Goal: Task Accomplishment & Management: Complete application form

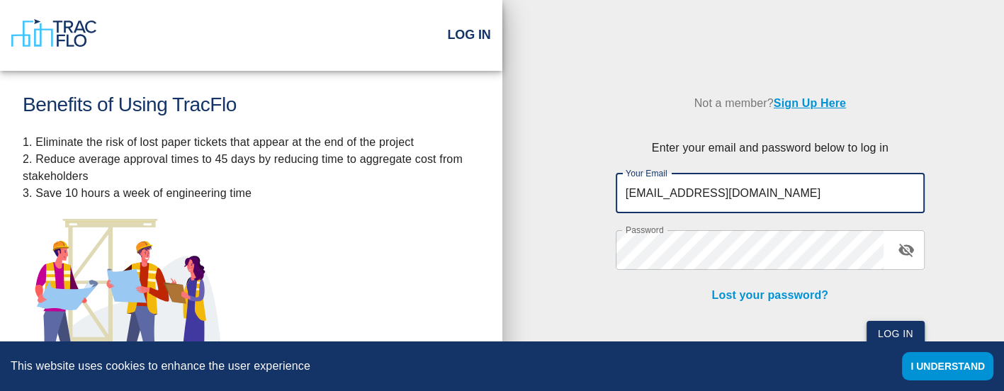
type input "[EMAIL_ADDRESS][DOMAIN_NAME]"
click at [894, 331] on button "Log In" at bounding box center [895, 334] width 58 height 26
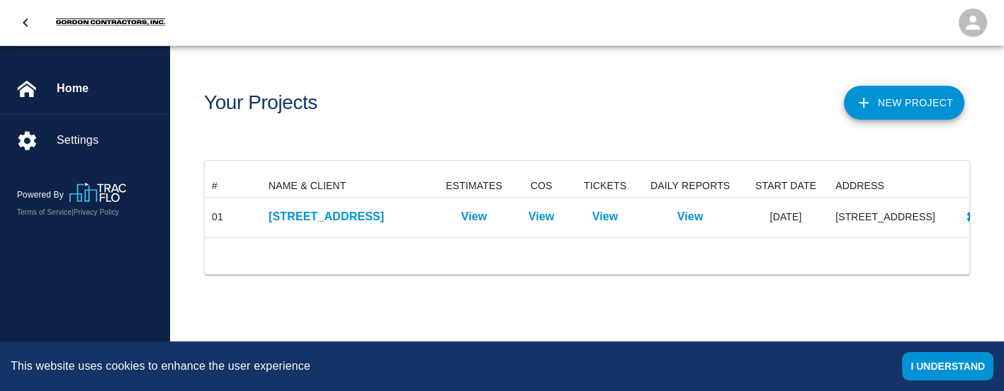
scroll to position [62, 764]
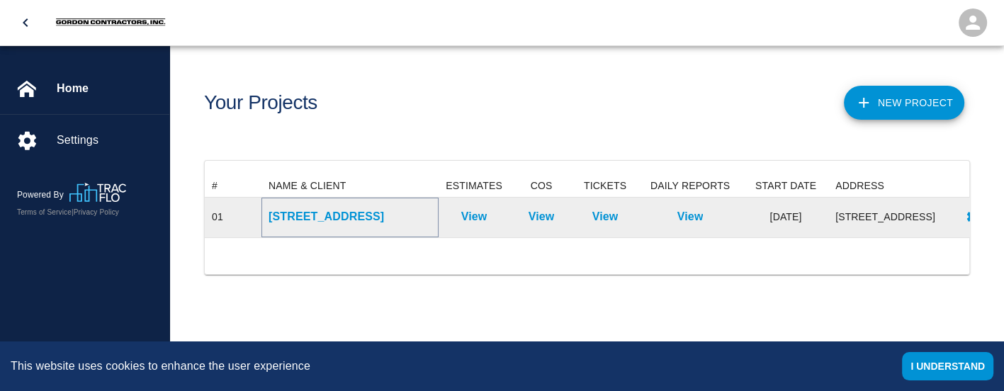
click at [370, 217] on p "[STREET_ADDRESS]" at bounding box center [349, 216] width 163 height 17
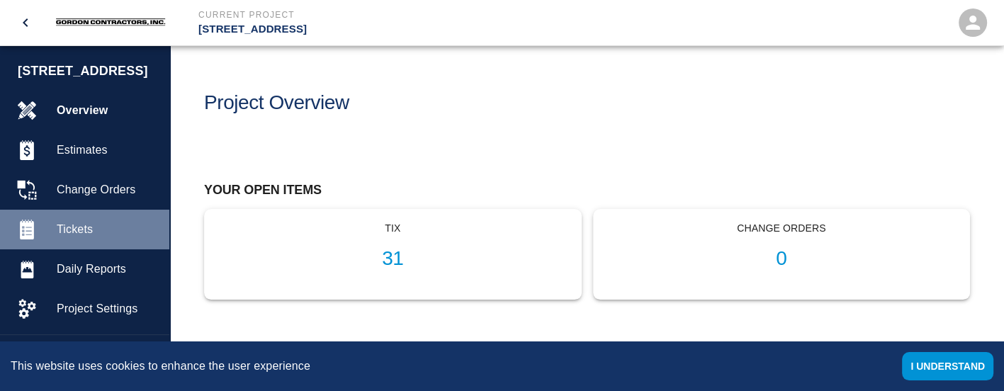
click at [67, 238] on span "Tickets" at bounding box center [107, 229] width 101 height 17
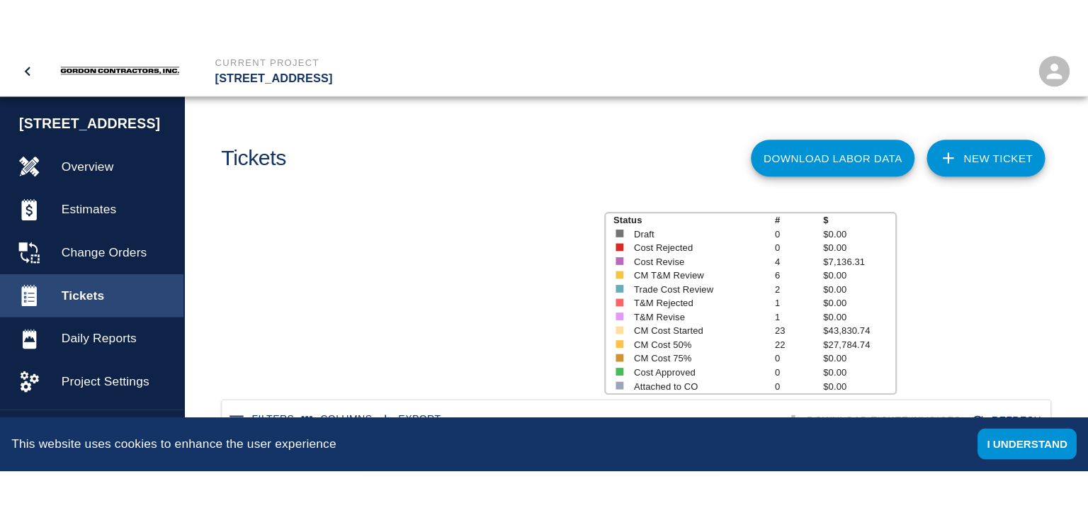
scroll to position [816, 764]
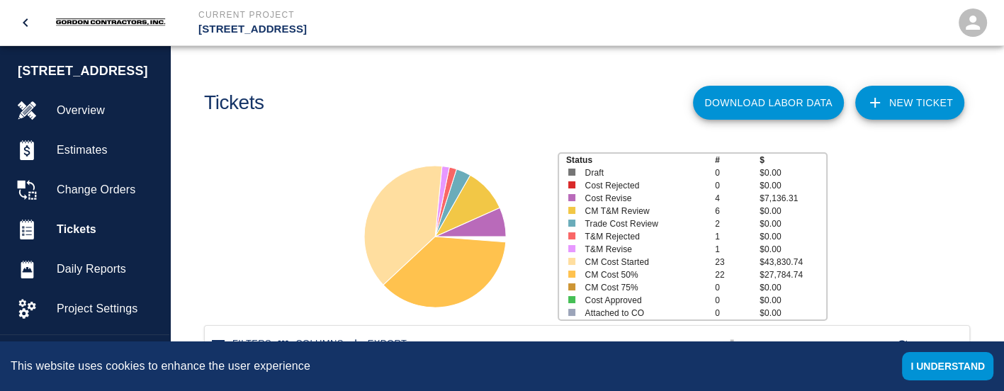
click at [892, 103] on link "NEW TICKET" at bounding box center [909, 103] width 109 height 34
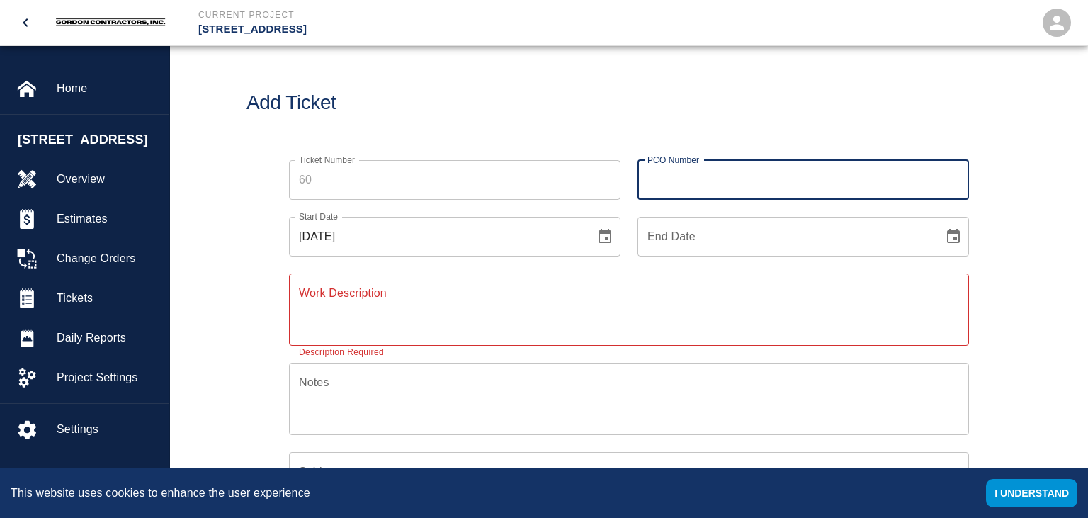
click at [701, 180] on input "PCO Number" at bounding box center [802, 180] width 331 height 40
click at [708, 183] on input "PCO Number" at bounding box center [802, 180] width 331 height 40
type input "048"
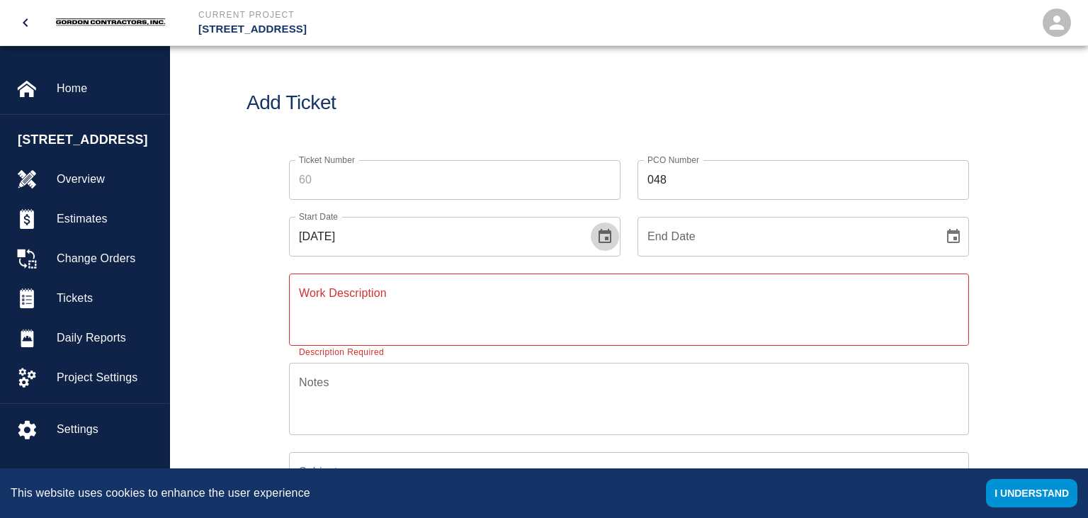
click at [608, 234] on icon "Choose date, selected date is Oct 14, 2025" at bounding box center [604, 236] width 17 height 17
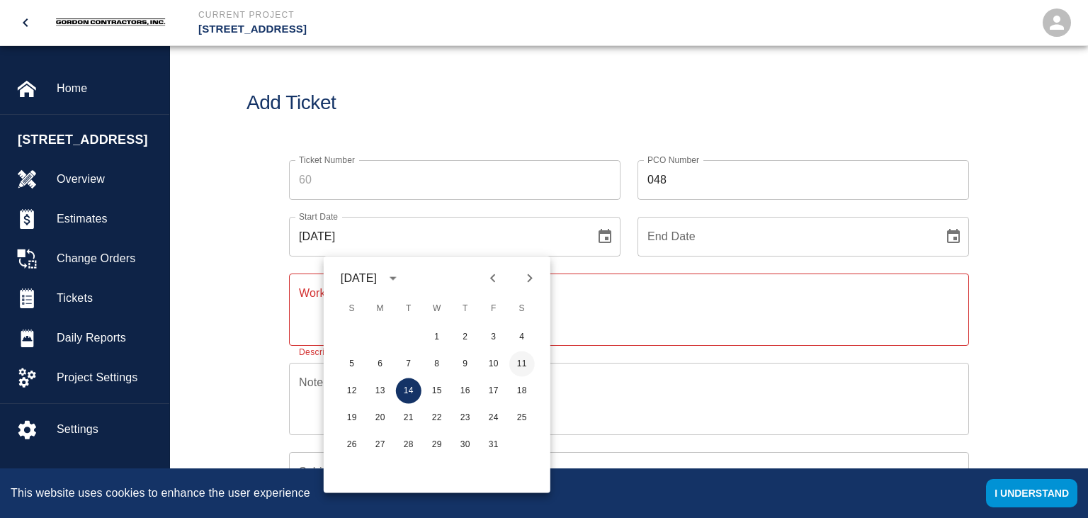
click at [520, 365] on button "11" at bounding box center [521, 363] width 25 height 25
type input "[DATE]"
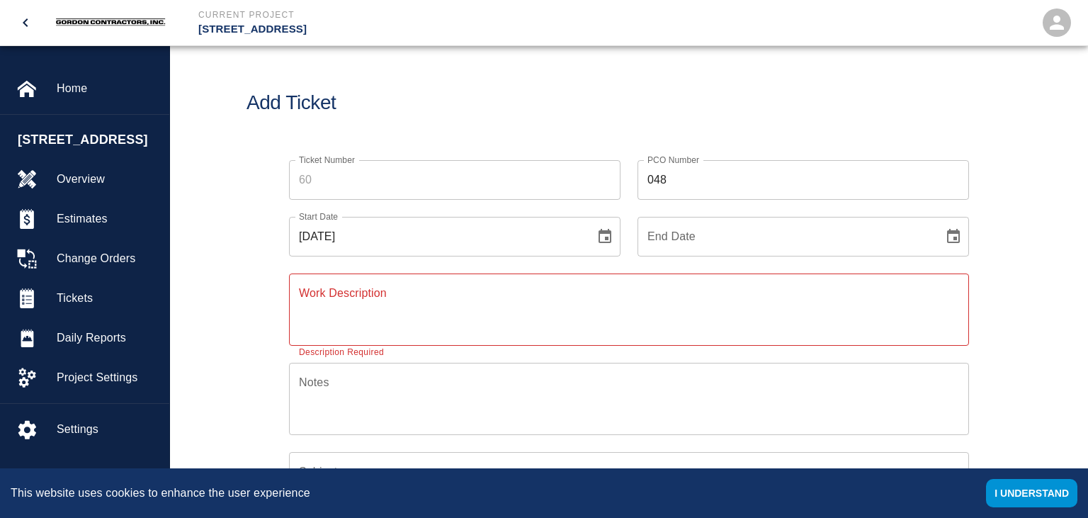
click at [742, 247] on input "End Date" at bounding box center [785, 237] width 296 height 40
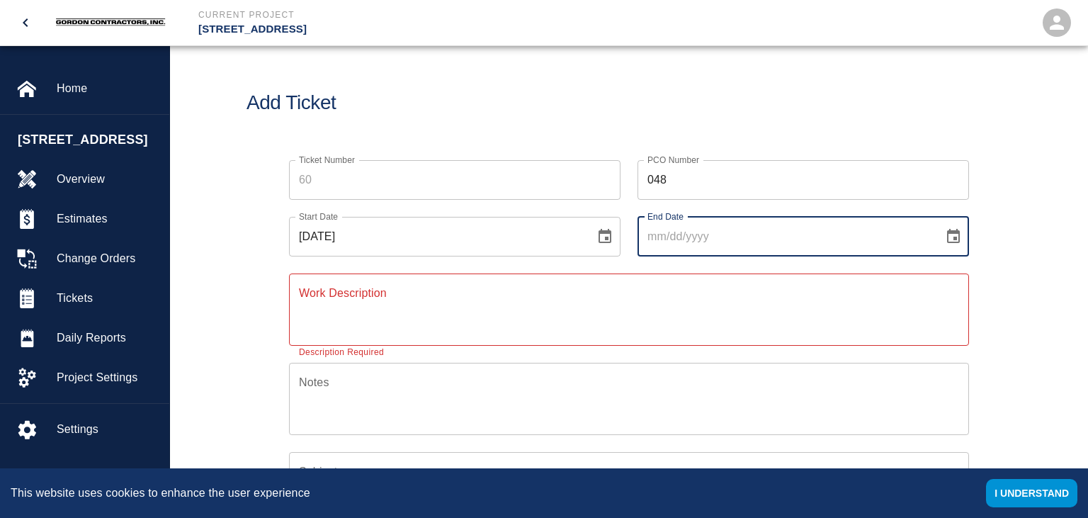
click at [953, 235] on icon "Choose date" at bounding box center [953, 236] width 17 height 17
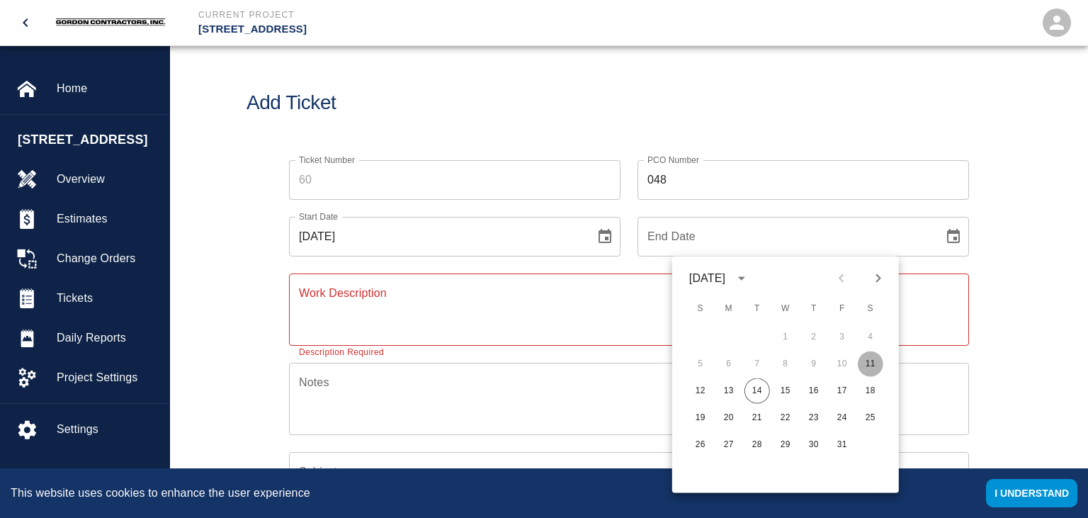
click at [872, 365] on button "11" at bounding box center [870, 363] width 25 height 25
type input "[DATE]"
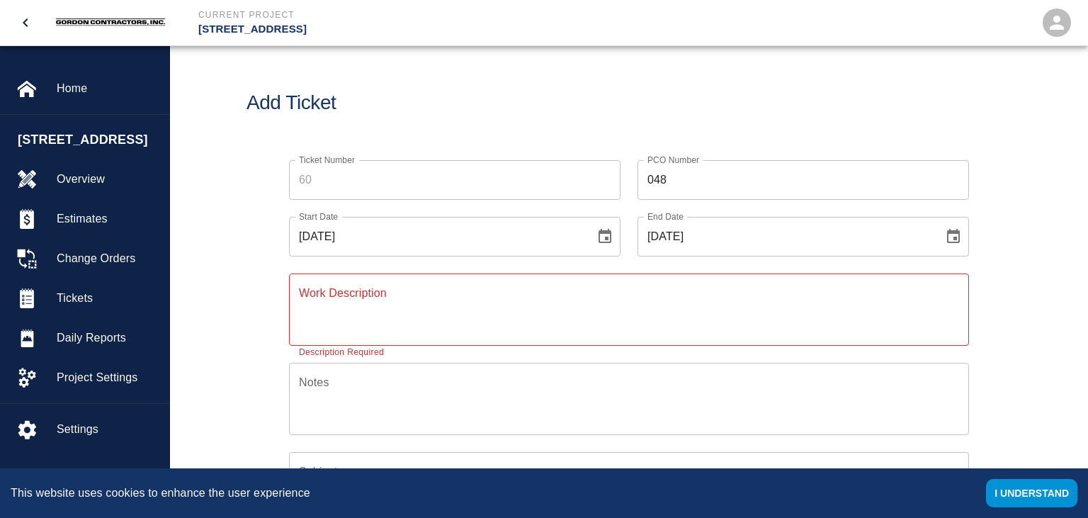
click at [424, 305] on textarea "Work Description" at bounding box center [629, 309] width 660 height 49
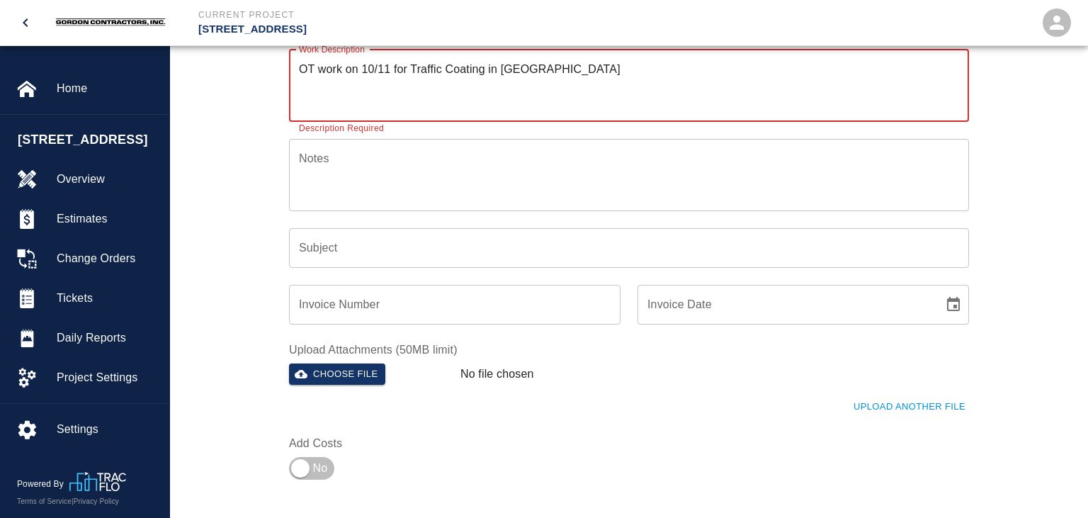
scroll to position [149, 0]
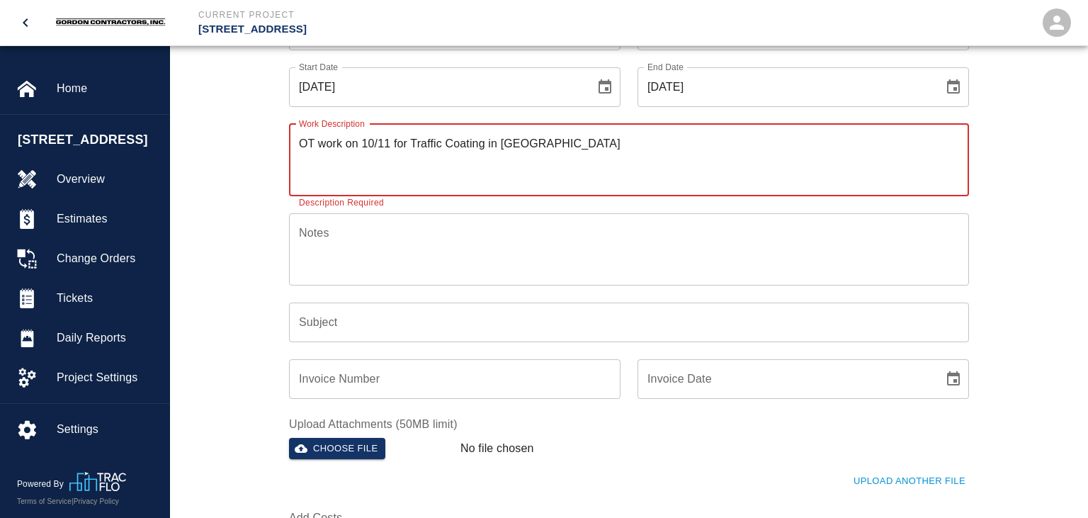
type textarea "OT work on 10/11 for Traffic Coating in [GEOGRAPHIC_DATA]"
click at [375, 326] on input "Subject" at bounding box center [629, 322] width 680 height 40
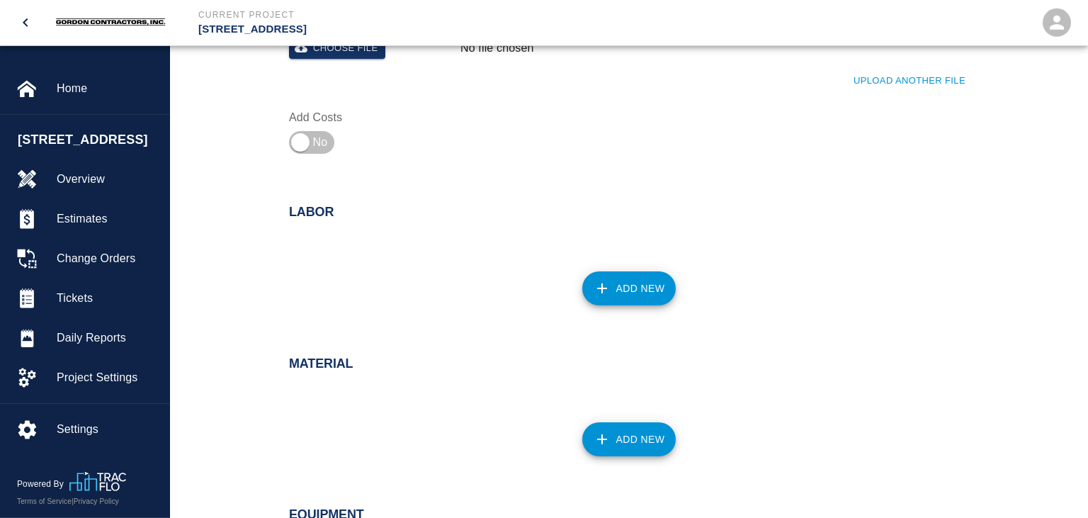
scroll to position [598, 0]
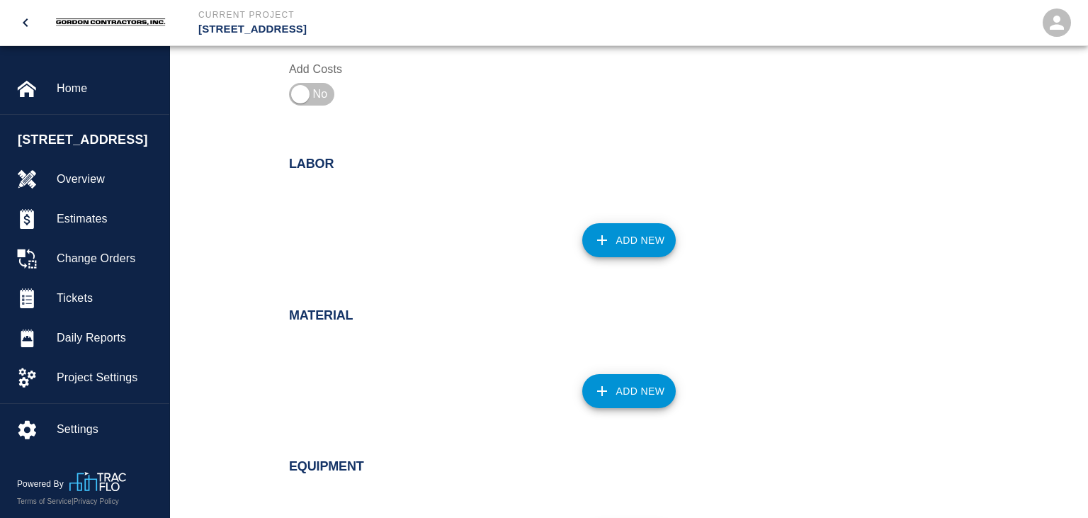
type input "PCI 591 - Traffic Coating OT Work"
click at [635, 240] on button "Add New" at bounding box center [629, 240] width 94 height 34
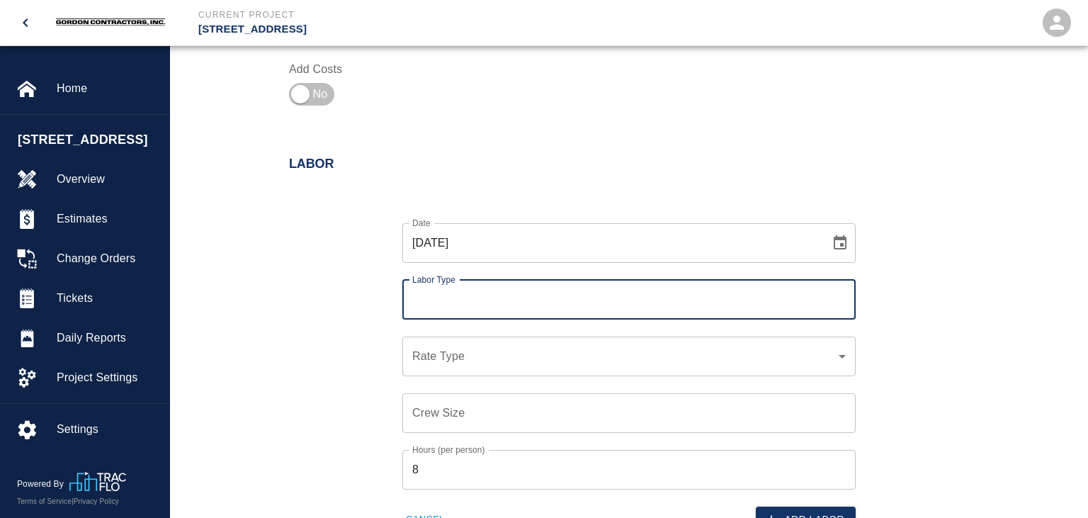
click at [650, 305] on input "Labor Type" at bounding box center [629, 299] width 441 height 27
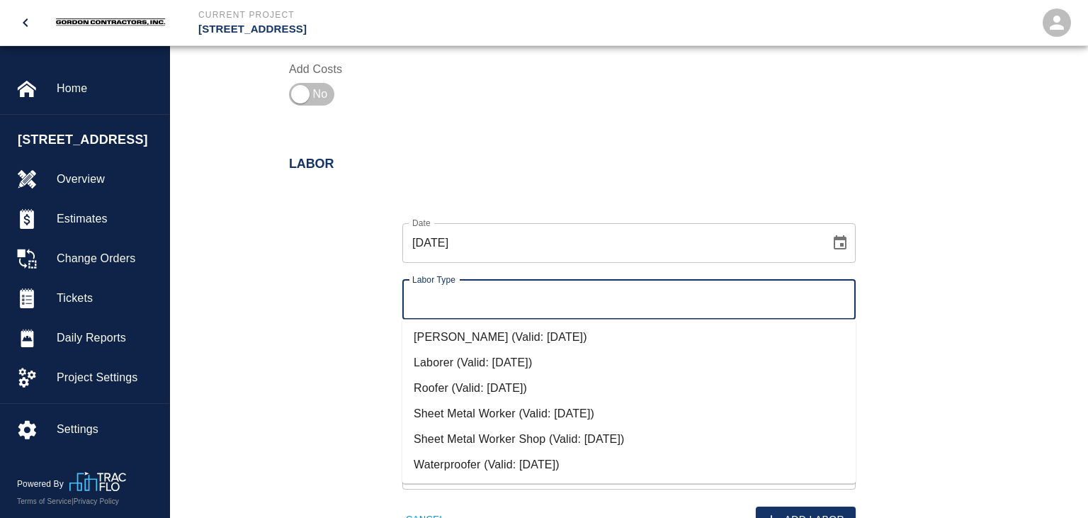
click at [449, 390] on li "Waterproofer (Valid: [DATE])" at bounding box center [628, 464] width 453 height 25
type input "Waterproofer"
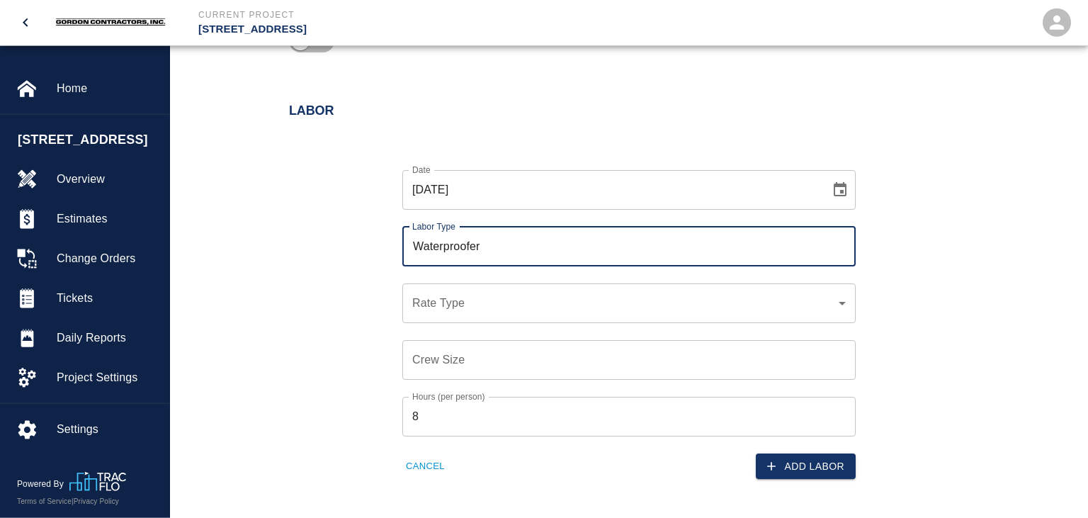
scroll to position [748, 0]
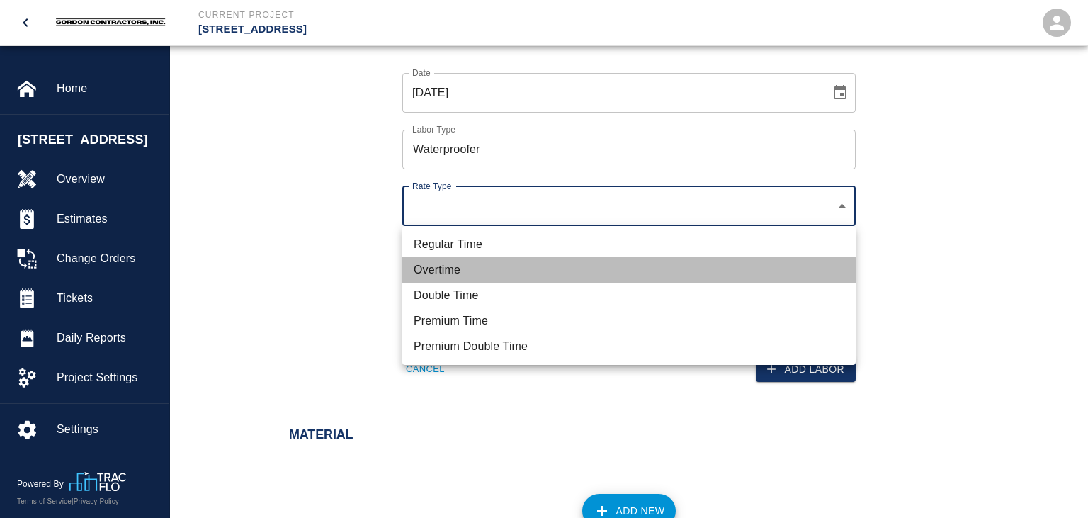
click at [436, 271] on li "Overtime" at bounding box center [628, 269] width 453 height 25
type input "rate_ot"
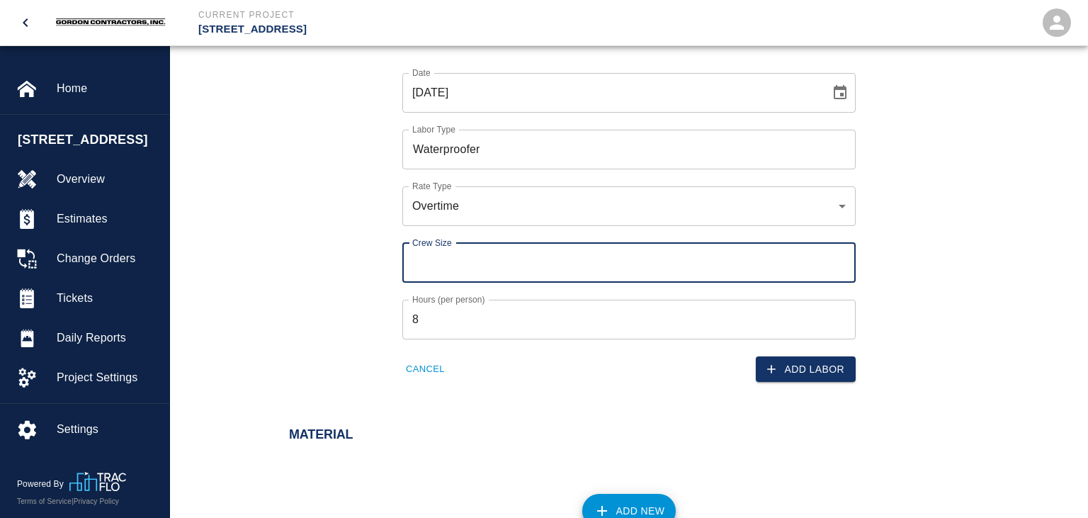
click at [477, 265] on input "Crew Size" at bounding box center [628, 263] width 453 height 40
type input "5"
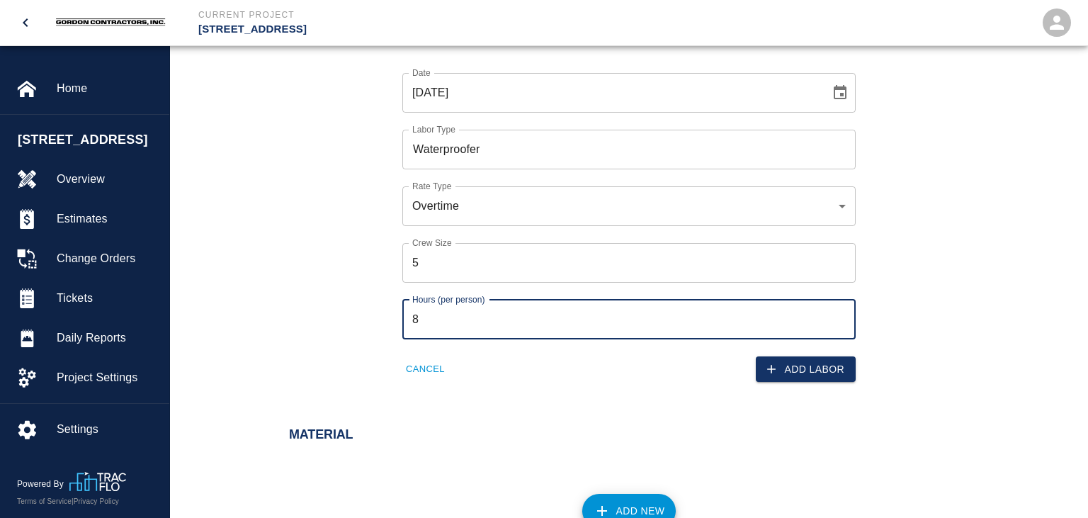
click at [460, 315] on input "8" at bounding box center [628, 320] width 453 height 40
type input "9"
click at [791, 366] on button "Add Labor" at bounding box center [806, 369] width 100 height 26
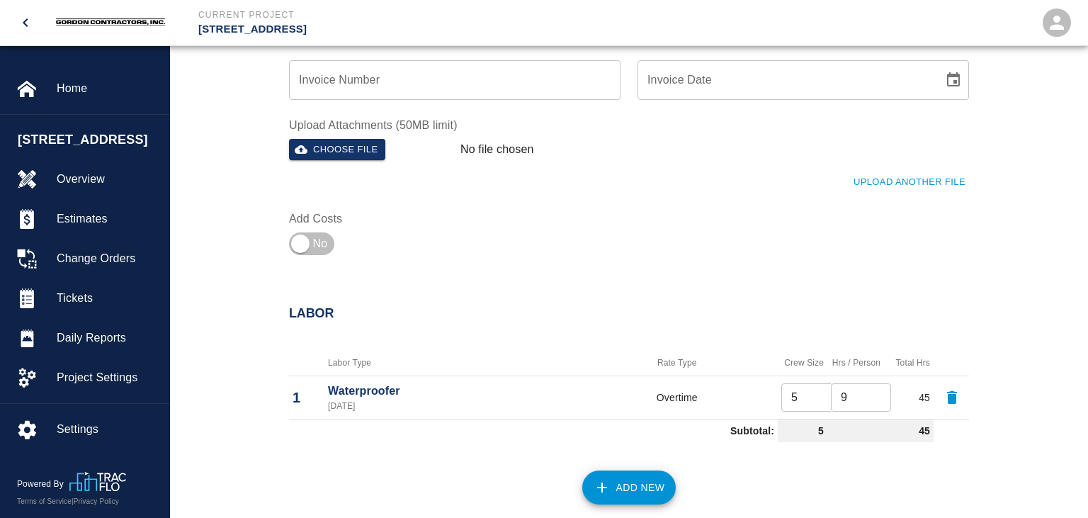
scroll to position [860, 0]
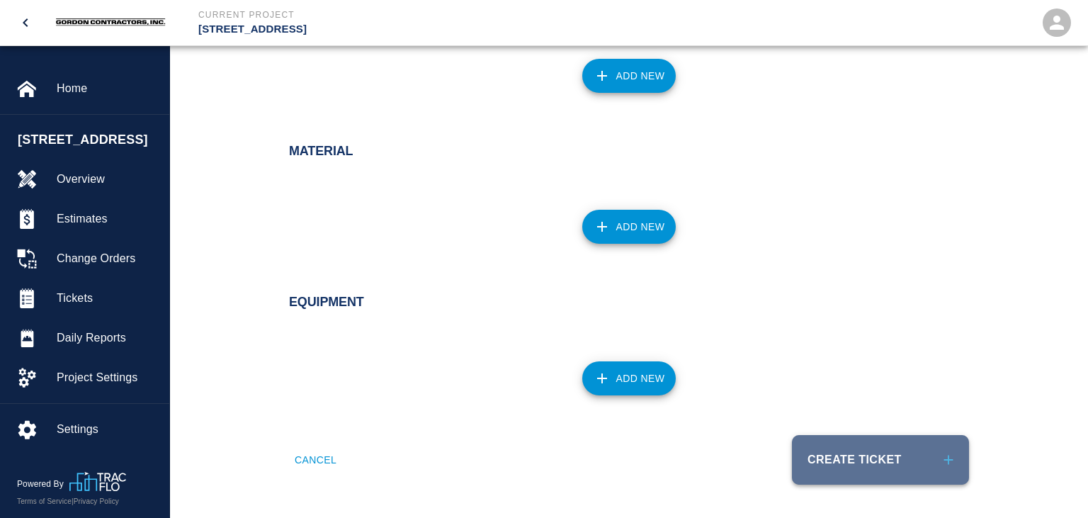
click at [860, 390] on button "Create Ticket" at bounding box center [880, 460] width 177 height 50
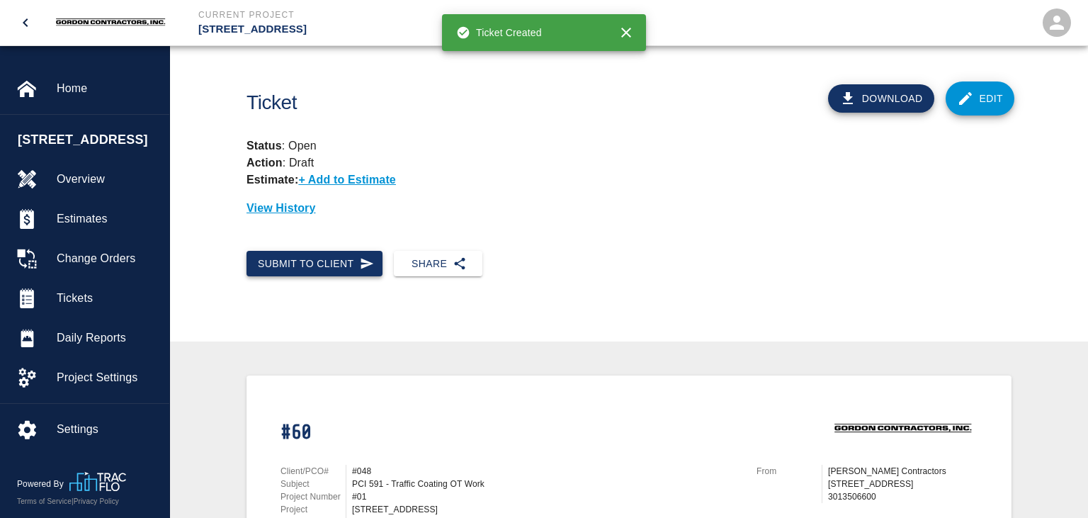
click at [353, 264] on button "Submit to Client" at bounding box center [314, 264] width 136 height 26
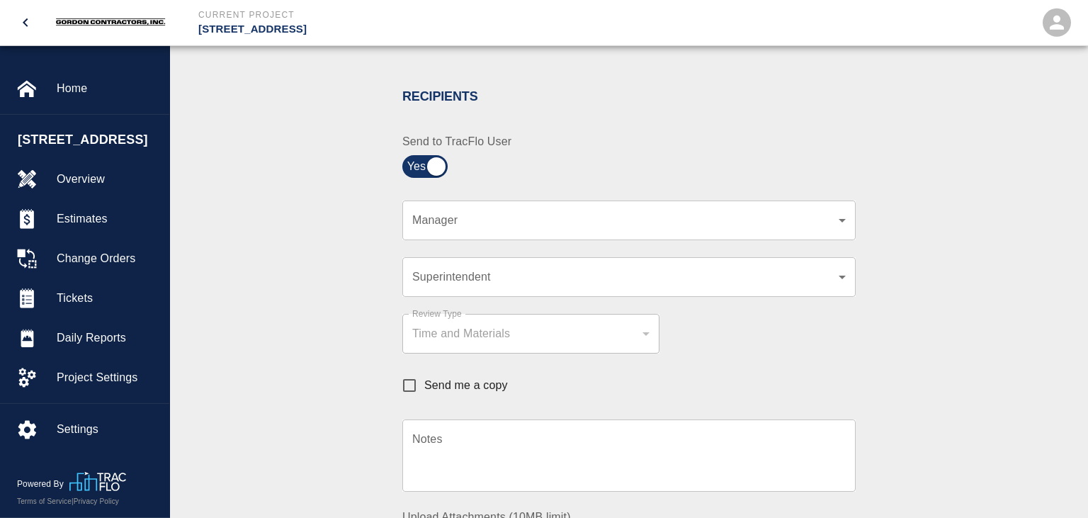
scroll to position [299, 0]
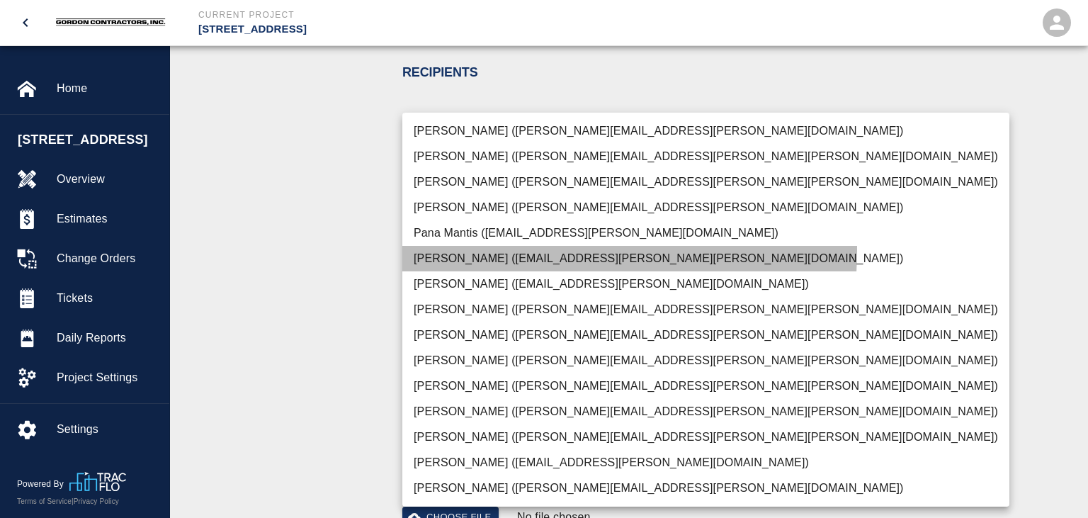
click at [457, 249] on li "[PERSON_NAME] ([EMAIL_ADDRESS][PERSON_NAME][PERSON_NAME][DOMAIN_NAME])" at bounding box center [705, 258] width 607 height 25
type input "e78ae711-0fd6-4e18-bb8b-b399932e647c"
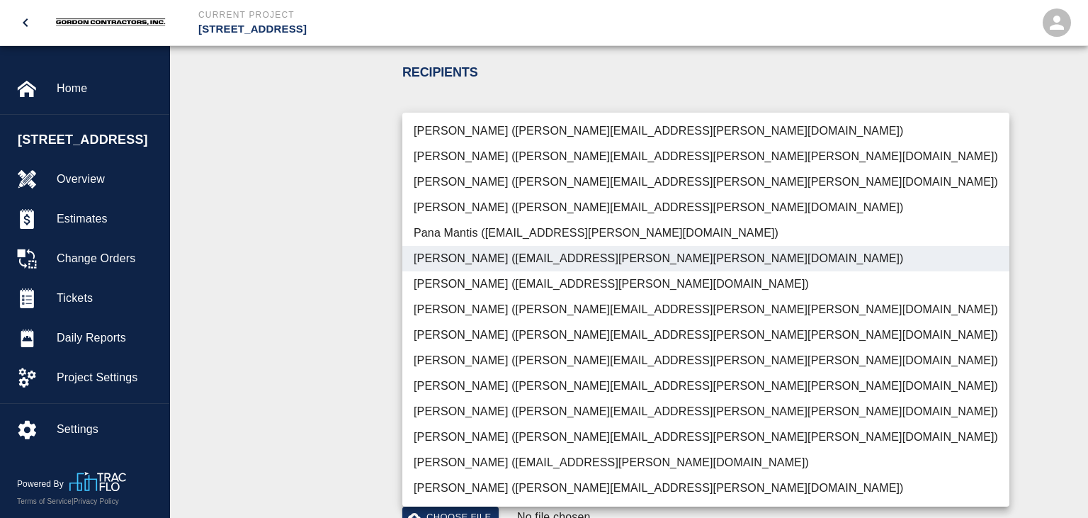
click at [361, 271] on div at bounding box center [544, 259] width 1088 height 518
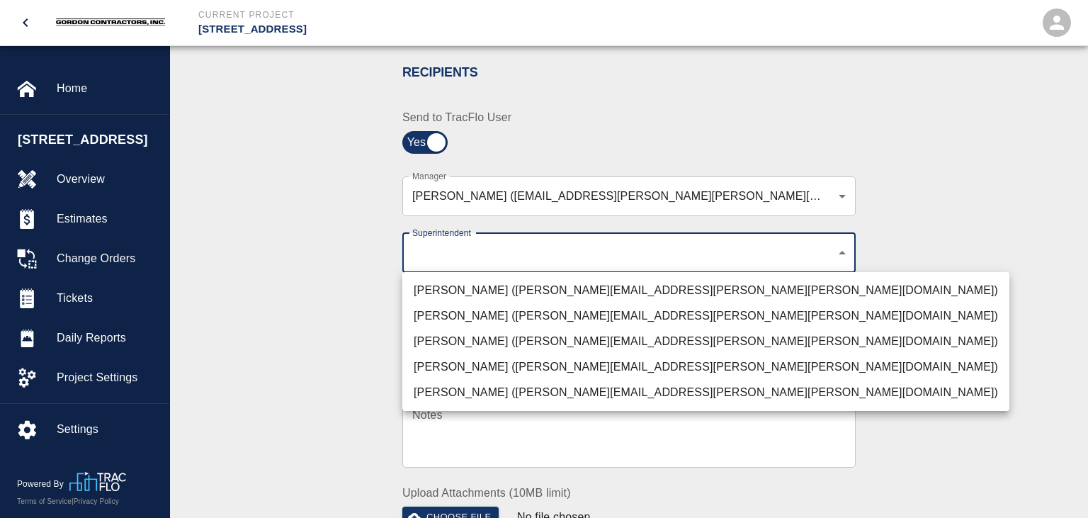
click at [436, 344] on li "[PERSON_NAME] ([PERSON_NAME][EMAIL_ADDRESS][PERSON_NAME][PERSON_NAME][DOMAIN_NA…" at bounding box center [705, 341] width 607 height 25
type input "32bad40b-bb12-40c1-a9d7-1de55074e5d0"
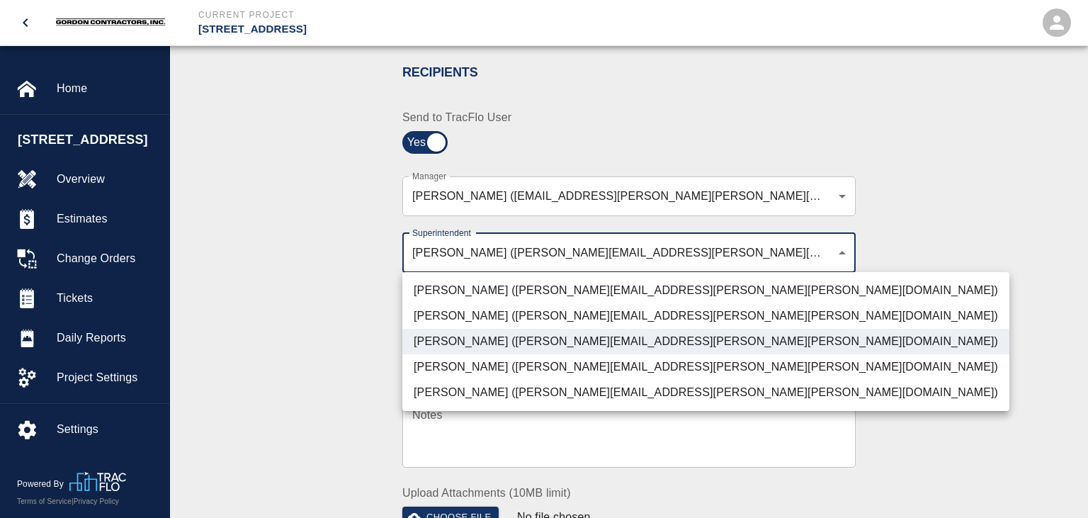
click at [327, 327] on div at bounding box center [544, 259] width 1088 height 518
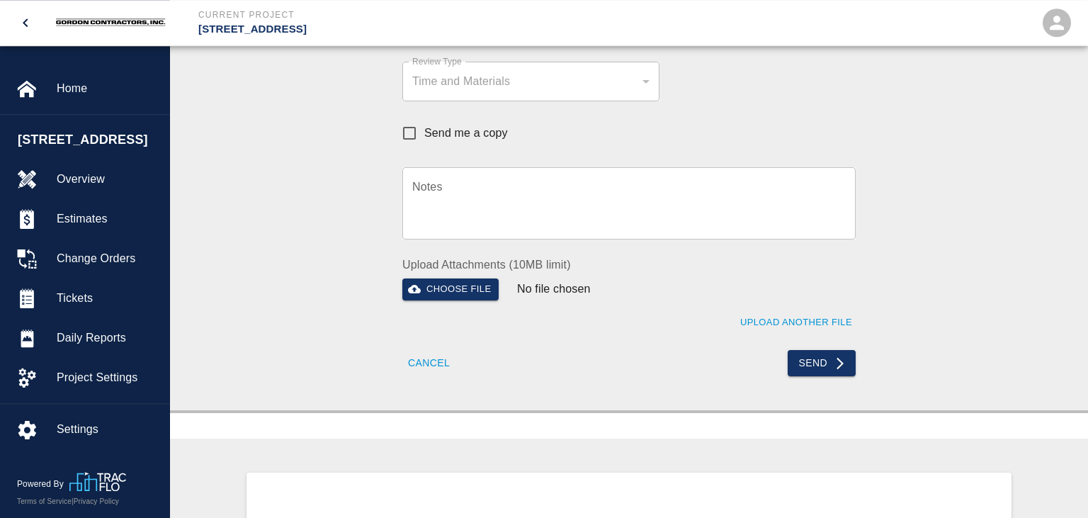
scroll to position [748, 0]
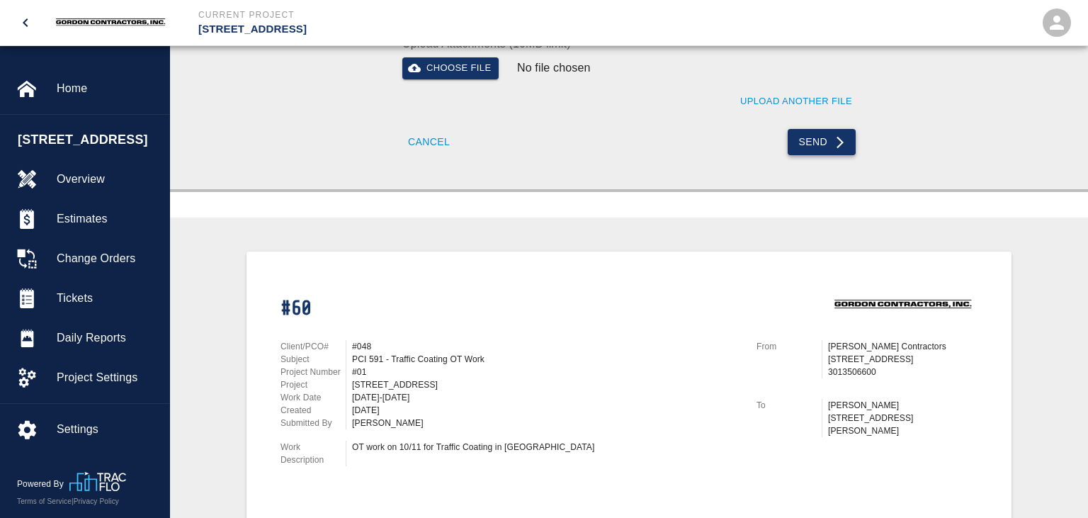
click at [812, 141] on button "Send" at bounding box center [822, 142] width 69 height 26
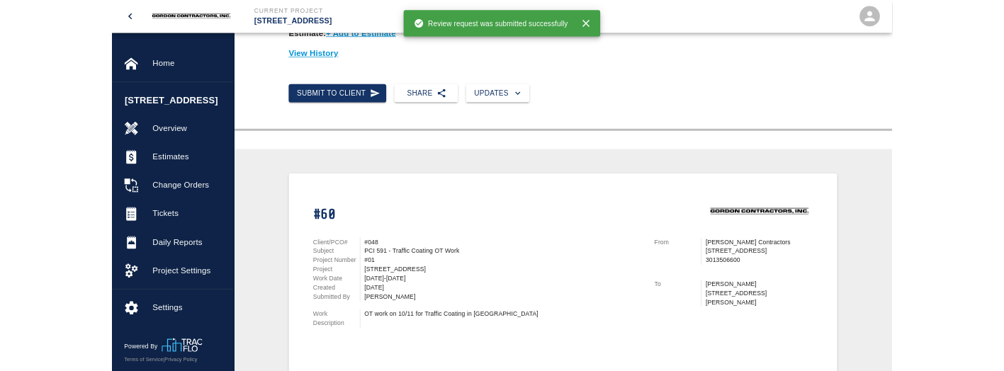
scroll to position [127, 0]
